Goal: Task Accomplishment & Management: Use online tool/utility

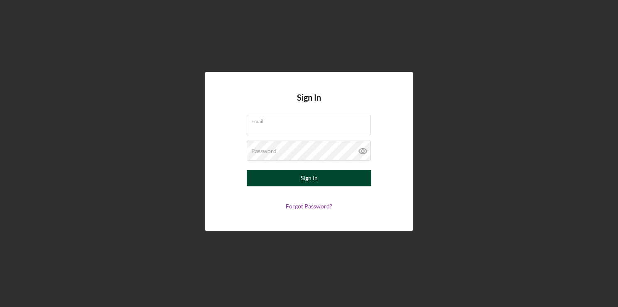
type input "[EMAIL_ADDRESS][DOMAIN_NAME]"
click at [320, 178] on button "Sign In" at bounding box center [309, 178] width 125 height 17
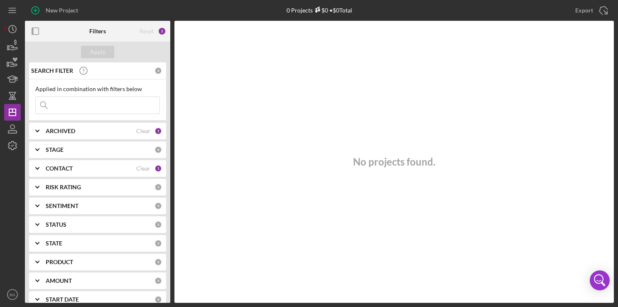
click at [70, 131] on b "ARCHIVED" at bounding box center [61, 131] width 30 height 7
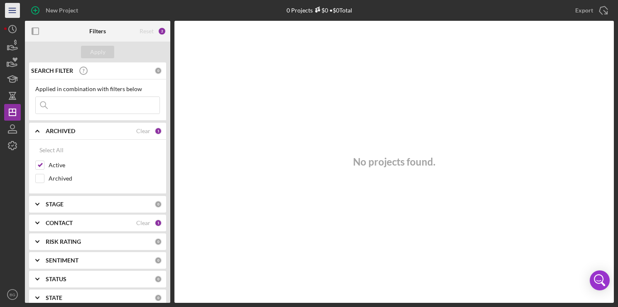
click at [13, 13] on icon "Icon/Menu" at bounding box center [12, 10] width 19 height 19
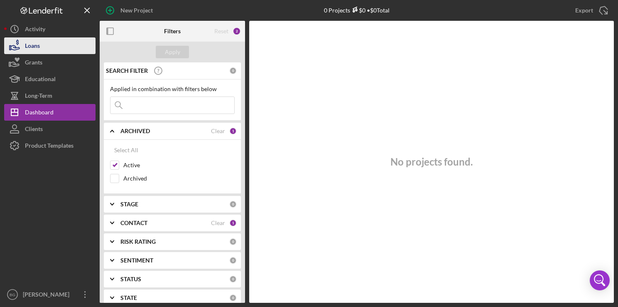
click at [23, 47] on icon "button" at bounding box center [14, 45] width 21 height 21
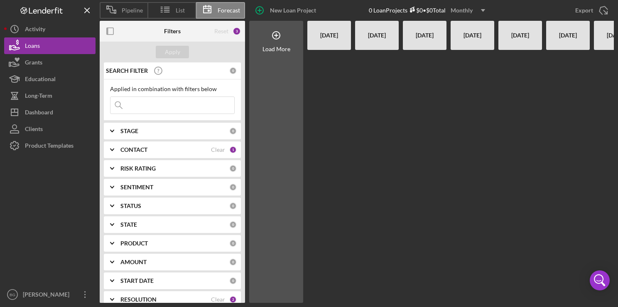
click at [475, 43] on div "[DATE]" at bounding box center [472, 35] width 35 height 29
click at [47, 112] on div "Dashboard" at bounding box center [39, 113] width 28 height 19
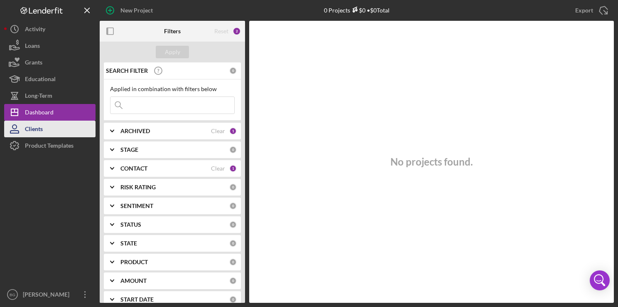
click at [44, 127] on button "Clients" at bounding box center [49, 129] width 91 height 17
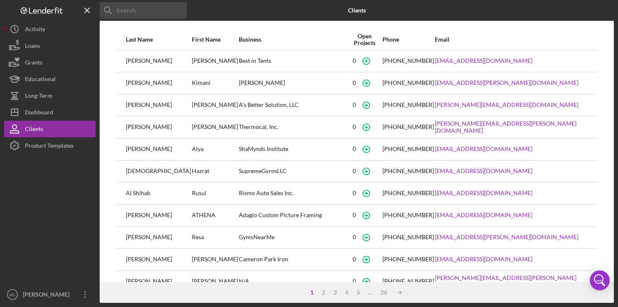
click at [244, 62] on div "Best in Tents" at bounding box center [293, 61] width 108 height 21
click at [23, 52] on icon "button" at bounding box center [14, 45] width 21 height 21
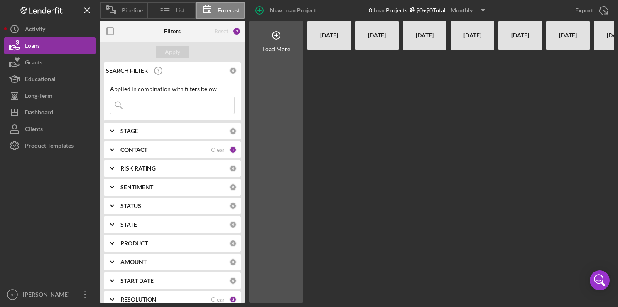
click at [126, 130] on b "STAGE" at bounding box center [130, 131] width 18 height 7
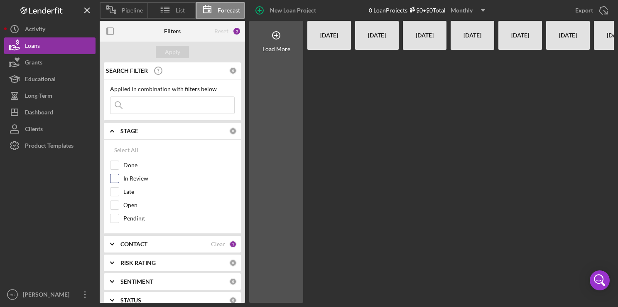
click at [113, 175] on input "In Review" at bounding box center [115, 178] width 8 height 8
checkbox input "true"
click at [178, 54] on div "Apply" at bounding box center [172, 52] width 15 height 12
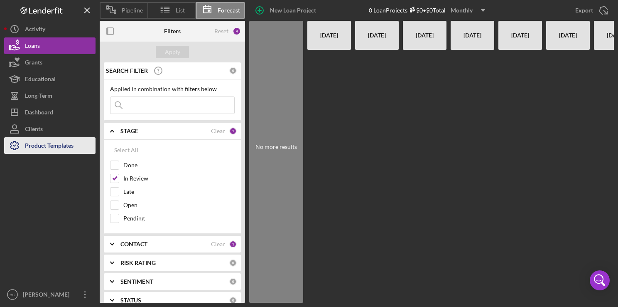
click at [43, 146] on div "Product Templates" at bounding box center [49, 146] width 49 height 19
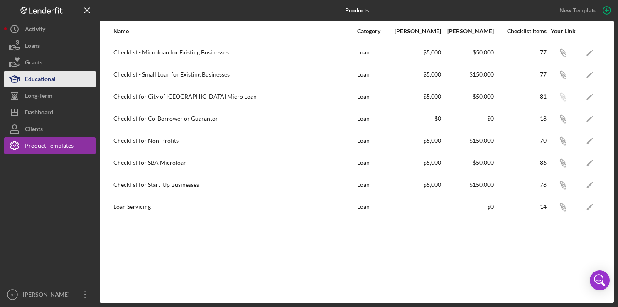
click at [42, 82] on div "Educational" at bounding box center [40, 80] width 31 height 19
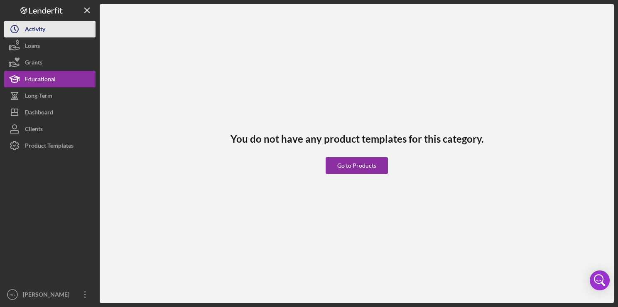
click at [40, 28] on div "Activity" at bounding box center [35, 30] width 20 height 19
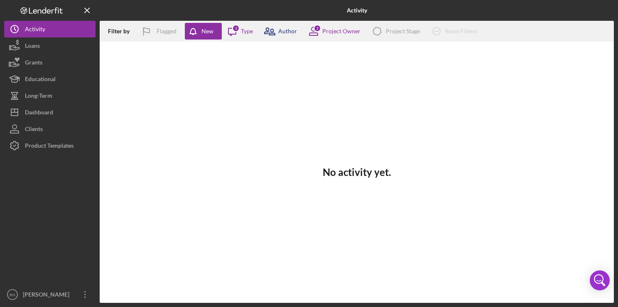
click at [290, 33] on div "Author" at bounding box center [287, 31] width 19 height 7
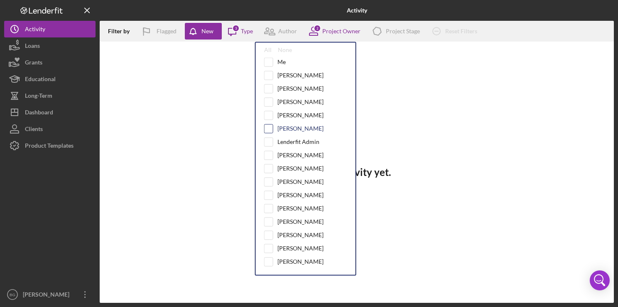
click at [269, 126] on input "checkbox" at bounding box center [269, 128] width 8 height 8
checkbox input "true"
click at [266, 86] on input "checkbox" at bounding box center [269, 88] width 8 height 8
checkbox input "true"
click at [269, 126] on input "checkbox" at bounding box center [269, 128] width 8 height 8
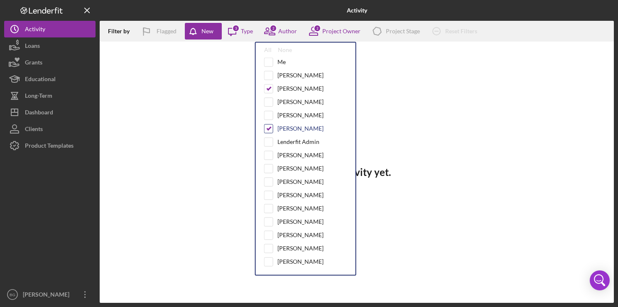
checkbox input "false"
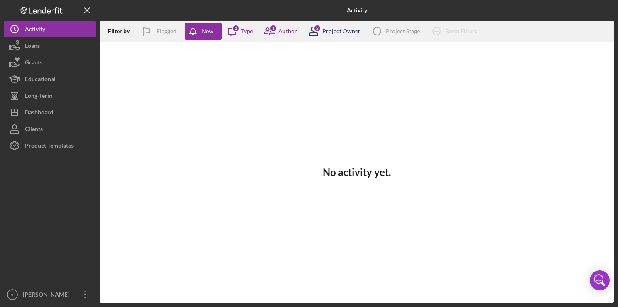
click at [337, 33] on div "Project Owner" at bounding box center [342, 31] width 38 height 7
click at [237, 32] on icon "Icon/Message" at bounding box center [232, 31] width 21 height 21
click at [403, 29] on div "Project Stage" at bounding box center [403, 31] width 34 height 7
click at [452, 29] on div "Reset Filters" at bounding box center [462, 31] width 32 height 17
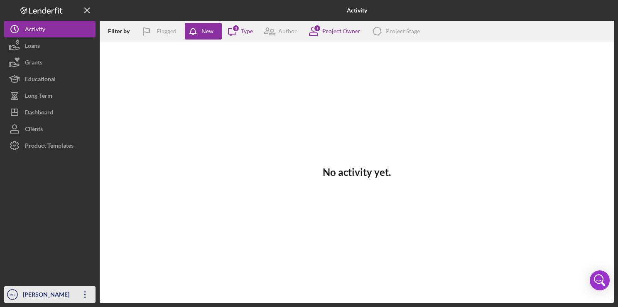
click at [81, 298] on icon "Icon/Overflow" at bounding box center [85, 294] width 21 height 21
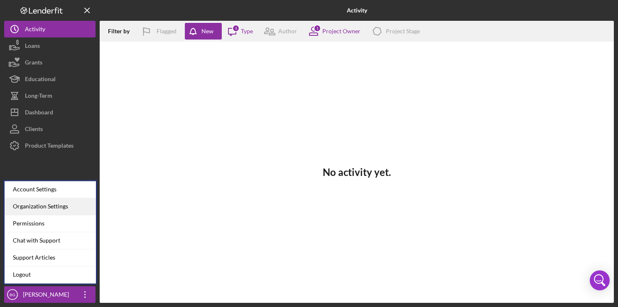
click at [47, 205] on div "Organization Settings" at bounding box center [50, 206] width 91 height 17
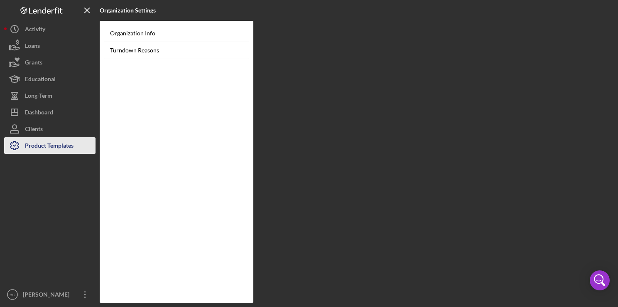
click at [49, 148] on div "Product Templates" at bounding box center [49, 146] width 49 height 19
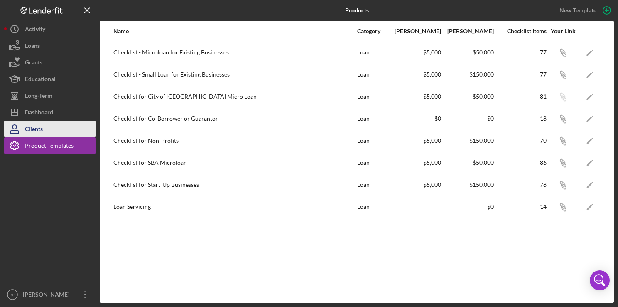
click at [42, 135] on div "Clients" at bounding box center [34, 130] width 18 height 19
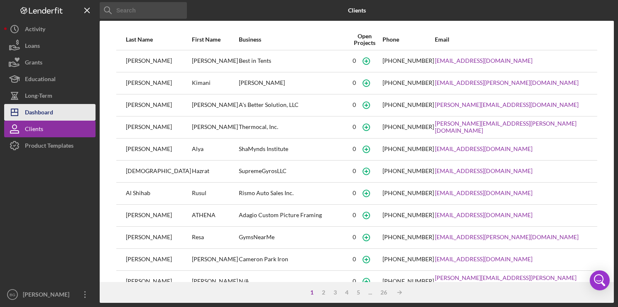
click at [43, 109] on div "Dashboard" at bounding box center [39, 113] width 28 height 19
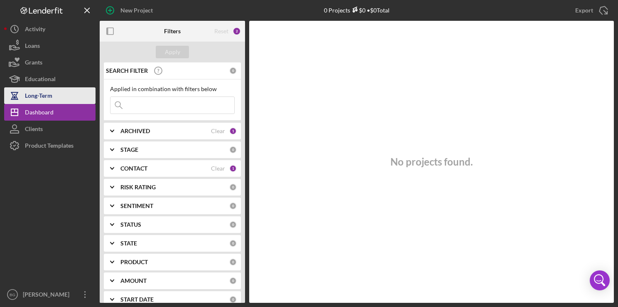
click at [46, 94] on div "Long-Term" at bounding box center [38, 96] width 27 height 19
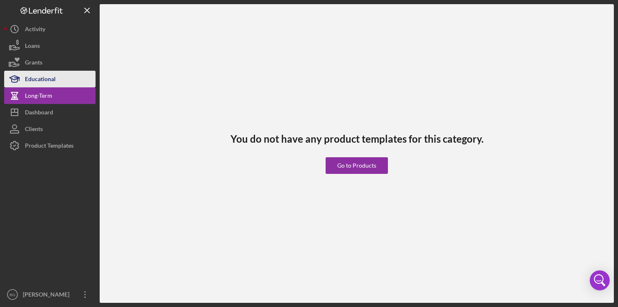
click at [49, 76] on div "Educational" at bounding box center [40, 80] width 31 height 19
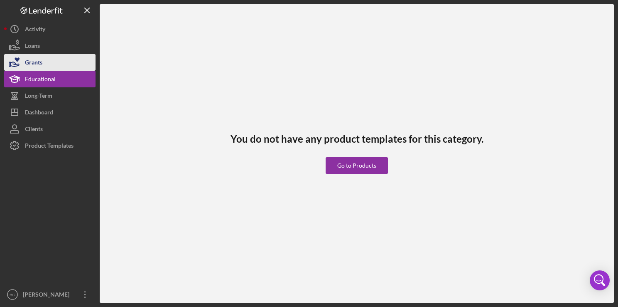
click at [40, 56] on div "Grants" at bounding box center [33, 63] width 17 height 19
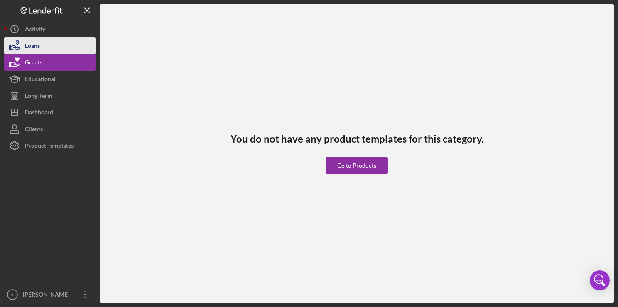
click at [40, 51] on div "Loans" at bounding box center [32, 46] width 15 height 19
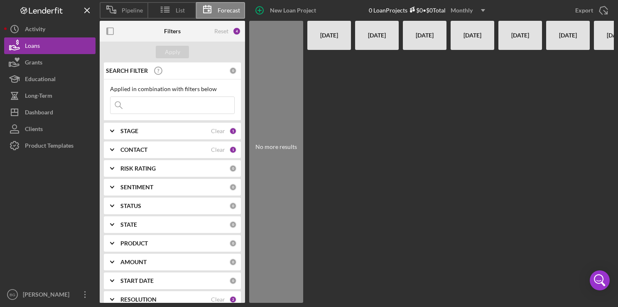
click at [323, 35] on div "[DATE]" at bounding box center [329, 35] width 35 height 29
click at [180, 12] on span "List" at bounding box center [180, 10] width 9 height 7
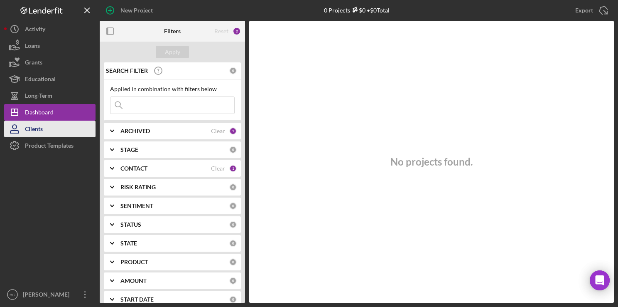
click at [49, 135] on button "Clients" at bounding box center [49, 129] width 91 height 17
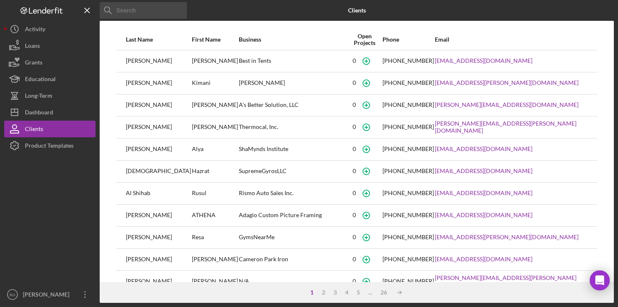
click at [217, 101] on div "[PERSON_NAME]" at bounding box center [215, 105] width 46 height 21
click at [30, 50] on div "Loans" at bounding box center [32, 46] width 15 height 19
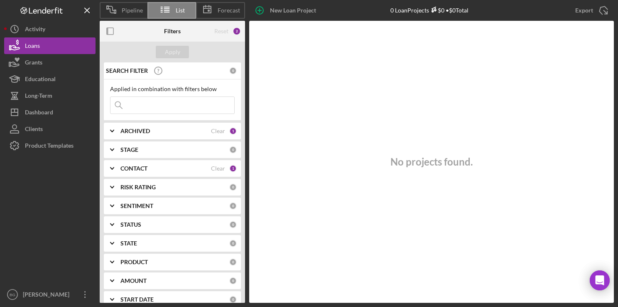
click at [138, 106] on input at bounding box center [173, 105] width 124 height 17
type input "la bou bakery"
click at [608, 15] on icon "Icon/Export" at bounding box center [604, 10] width 21 height 21
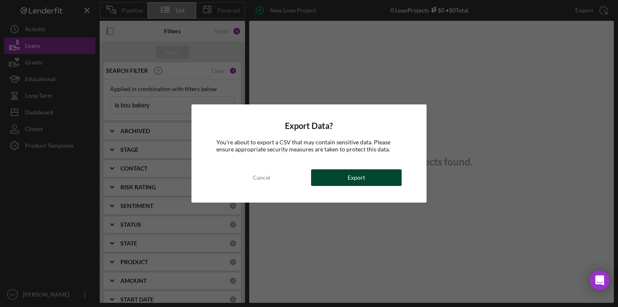
click at [372, 178] on button "Export" at bounding box center [356, 177] width 91 height 17
